Goal: Information Seeking & Learning: Check status

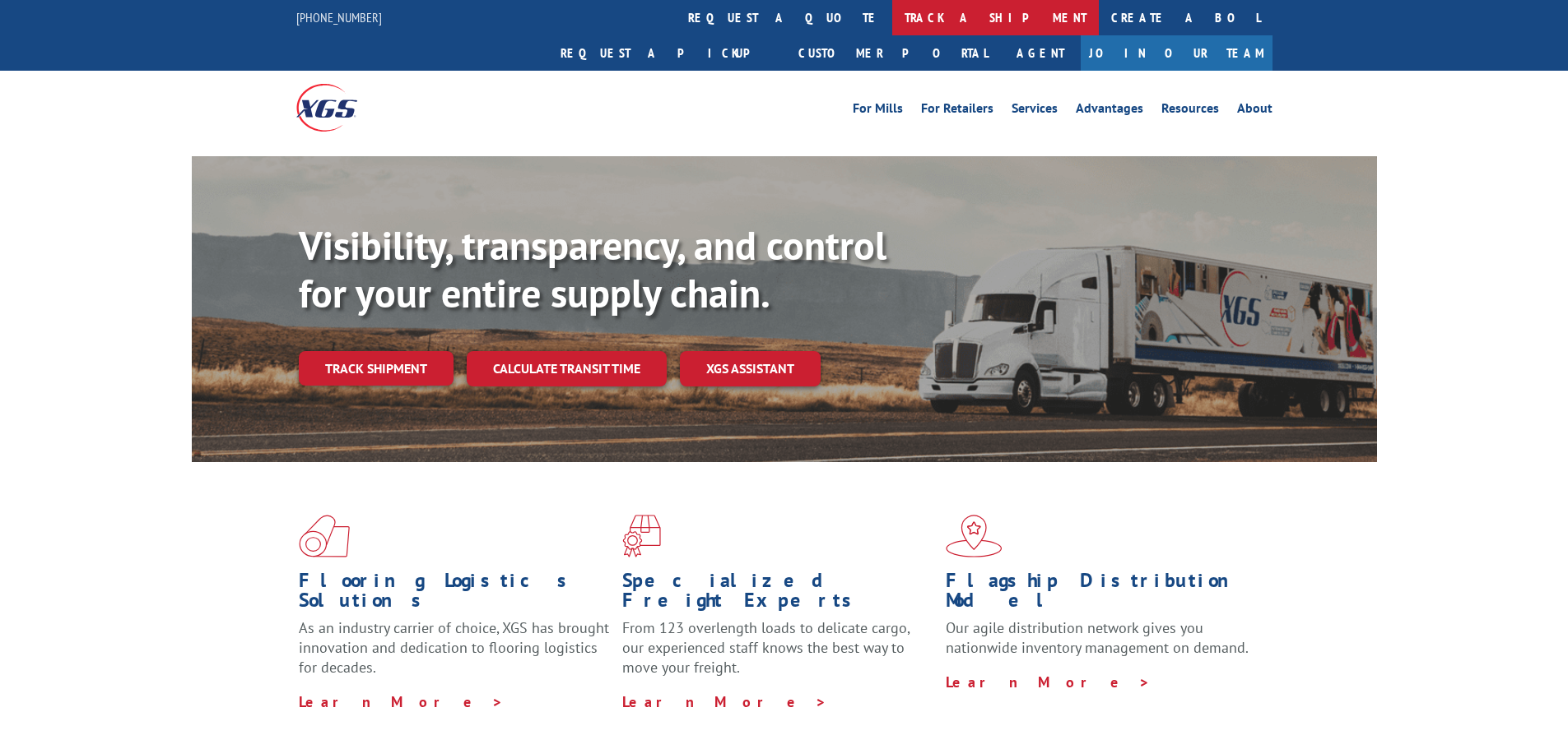
click at [892, 27] on link "track a shipment" at bounding box center [995, 17] width 207 height 35
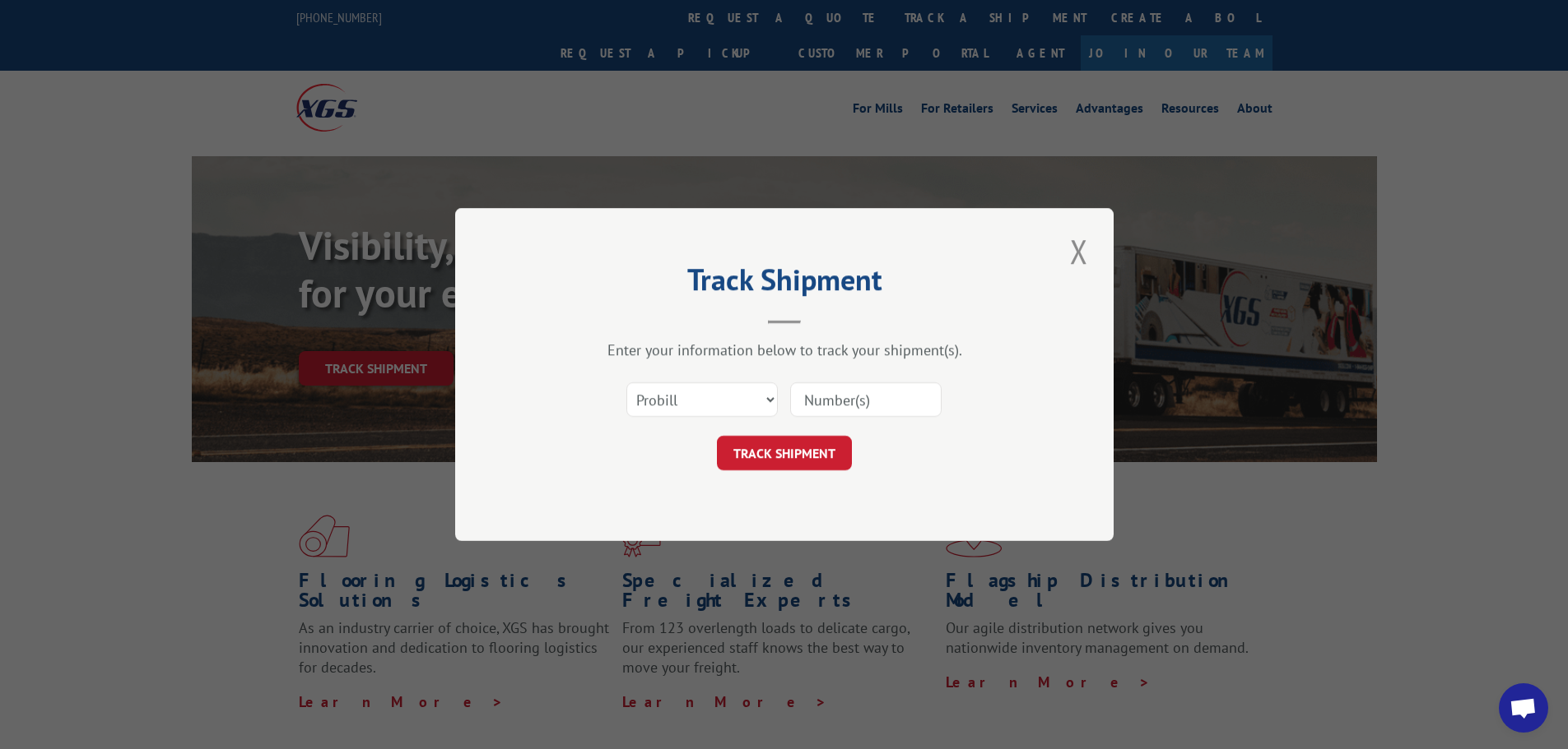
paste input "17270970"
type input "17270970"
click at [814, 455] on button "TRACK SHIPMENT" at bounding box center [784, 454] width 135 height 35
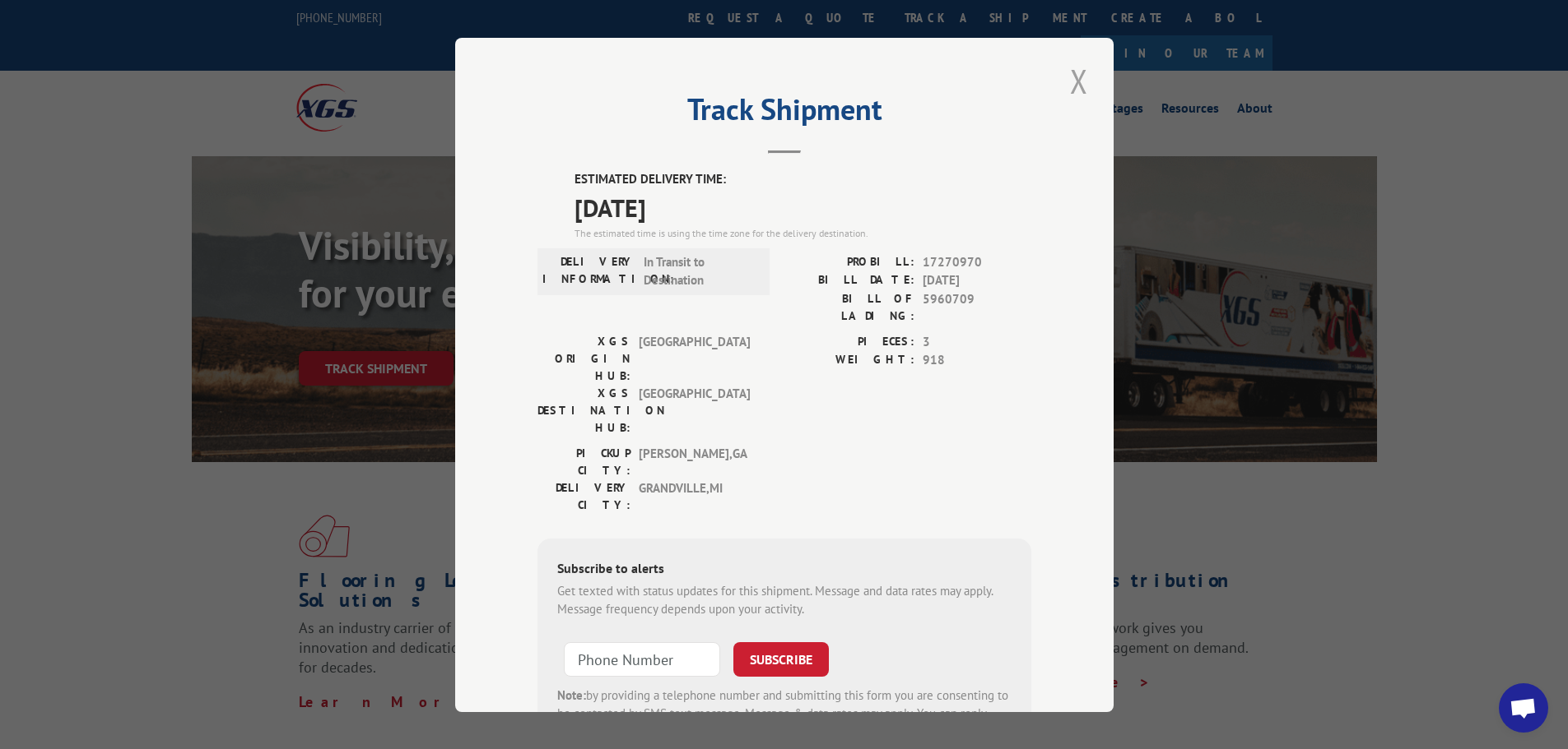
click at [1079, 80] on button "Close modal" at bounding box center [1079, 81] width 28 height 46
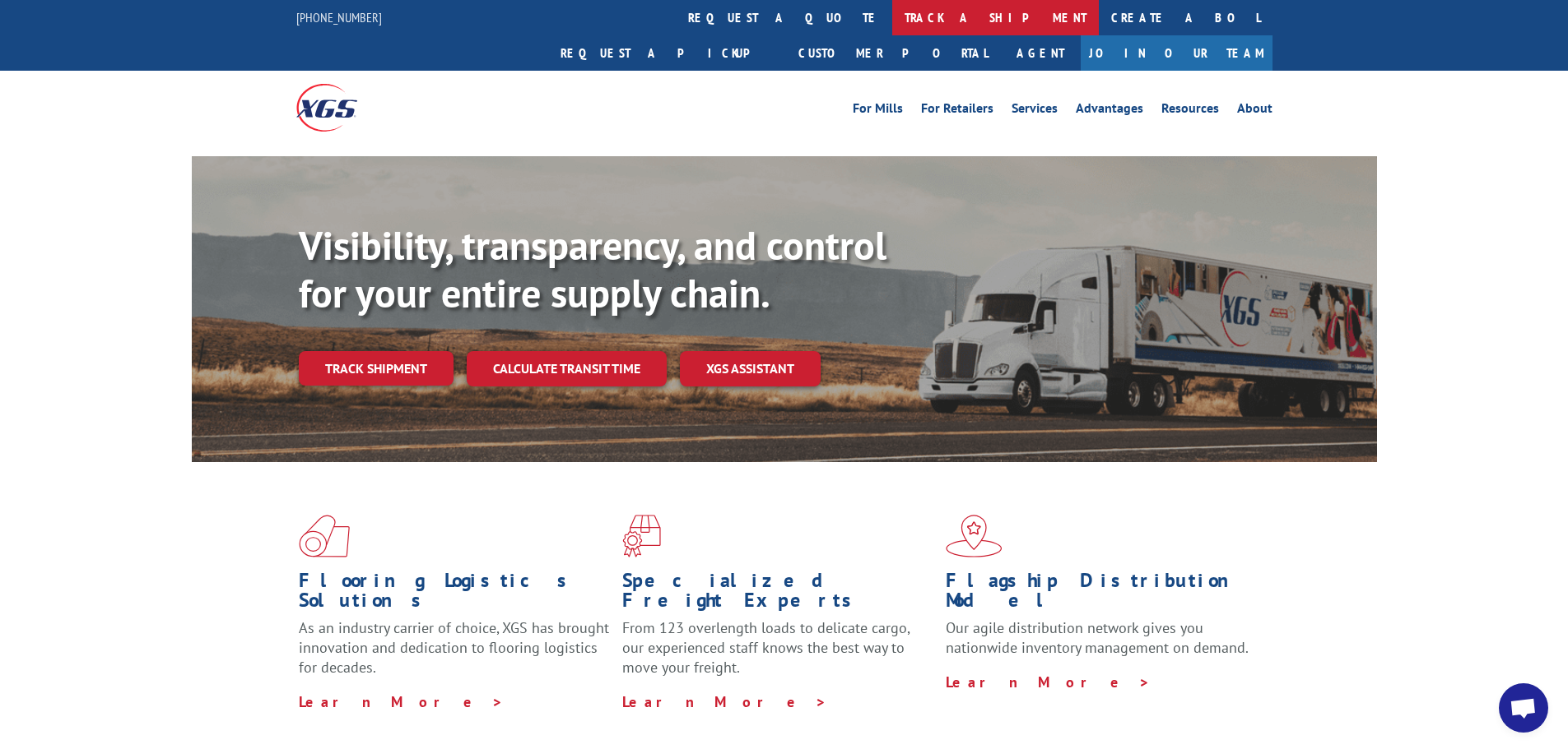
click at [892, 16] on link "track a shipment" at bounding box center [995, 17] width 207 height 35
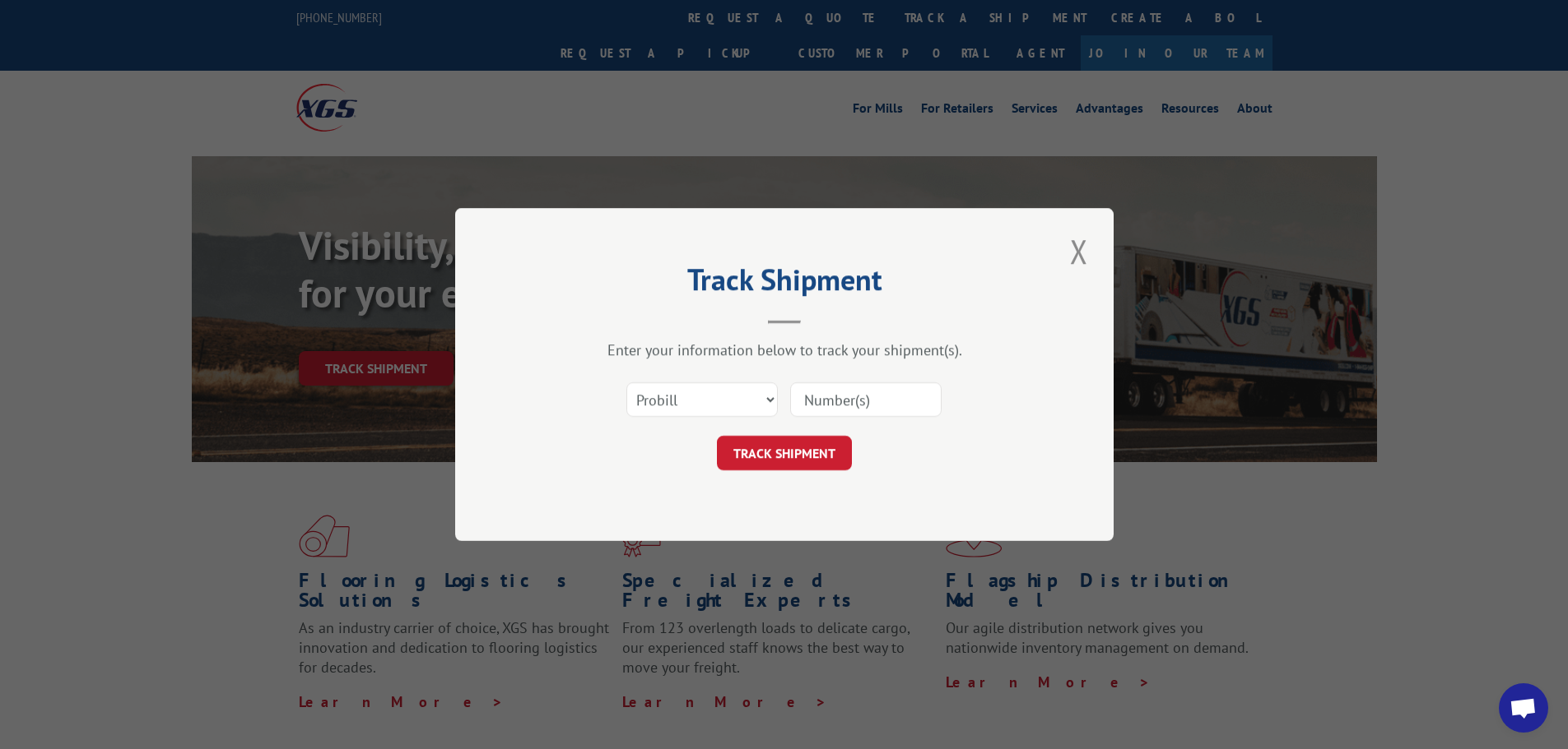
click at [873, 400] on input at bounding box center [866, 400] width 152 height 35
paste input "17462505"
type input "17462505"
click button "TRACK SHIPMENT" at bounding box center [784, 454] width 135 height 35
